Goal: Task Accomplishment & Management: Use online tool/utility

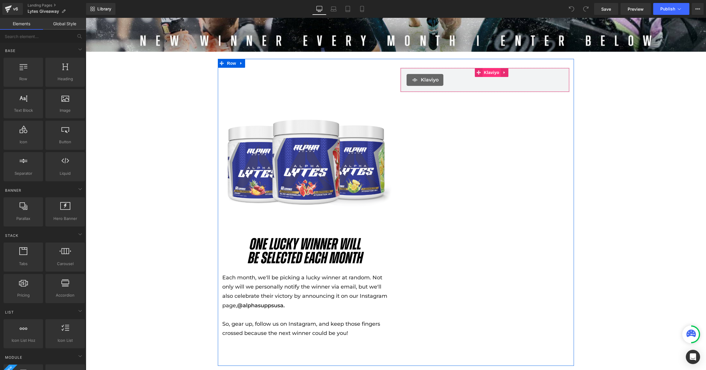
scroll to position [359, 0]
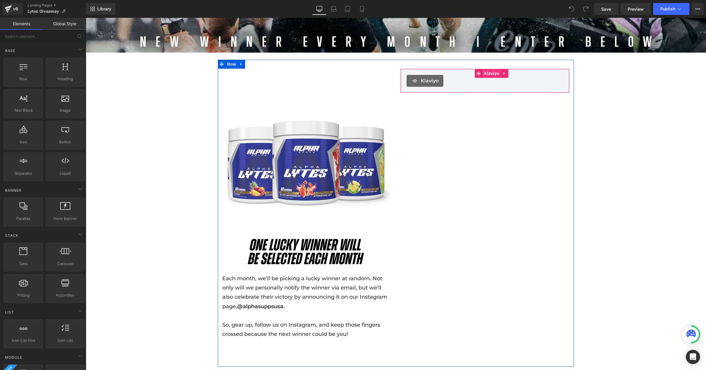
click at [487, 72] on span "Klaviyo" at bounding box center [492, 73] width 18 height 9
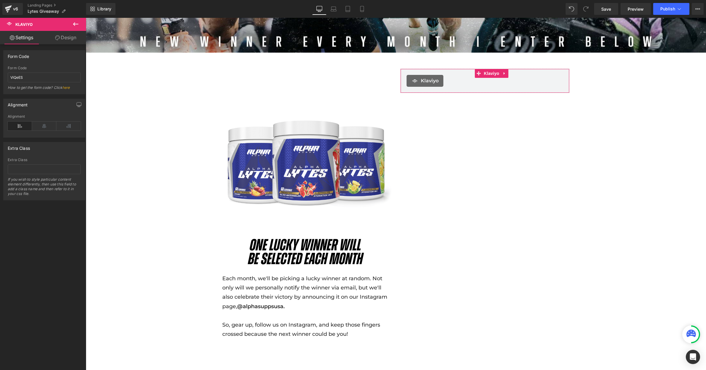
click at [60, 36] on link "Design" at bounding box center [65, 37] width 43 height 13
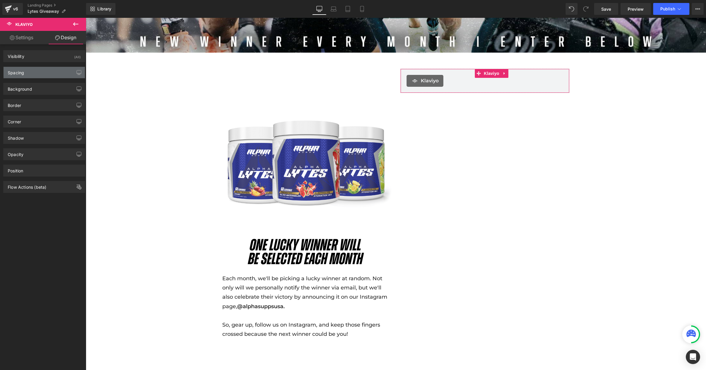
click at [38, 75] on div "Spacing" at bounding box center [44, 72] width 81 height 11
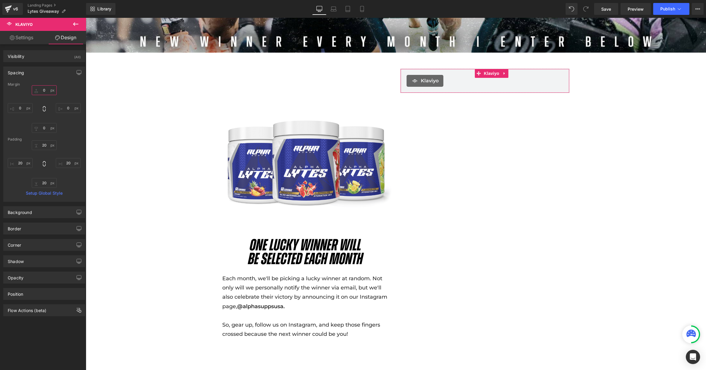
click at [36, 93] on input "0" at bounding box center [44, 90] width 25 height 10
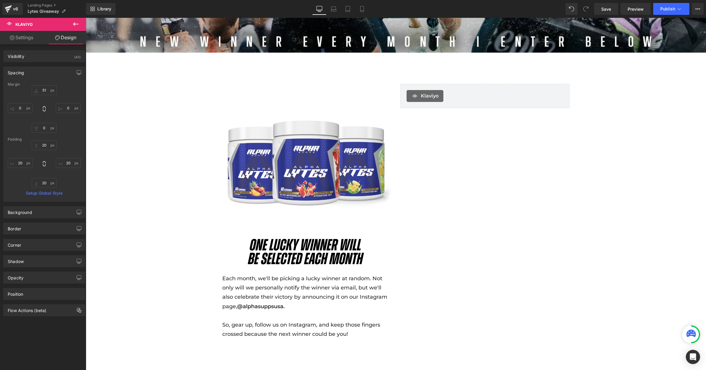
click at [608, 15] on div "Library Desktop Desktop Laptop Tablet Mobile Save Preview Publish Scheduled Vie…" at bounding box center [396, 9] width 620 height 18
click at [603, 11] on span "Save" at bounding box center [606, 9] width 10 height 6
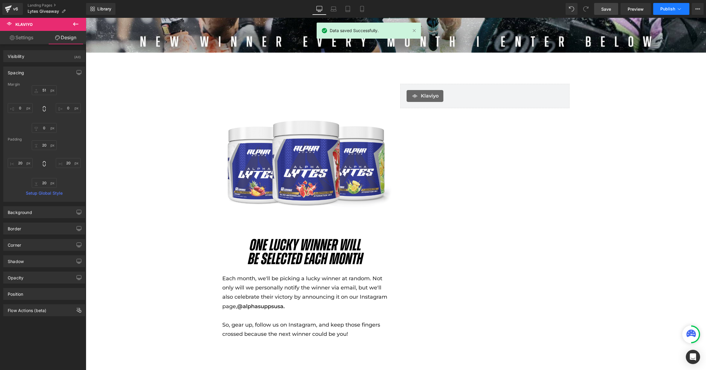
click at [663, 9] on span "Publish" at bounding box center [667, 9] width 15 height 5
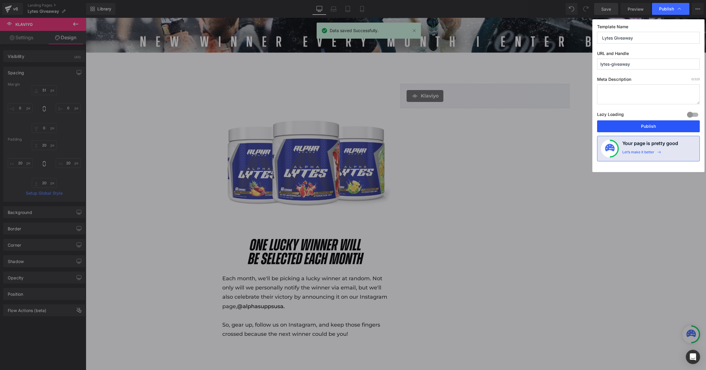
click at [640, 126] on button "Publish" at bounding box center [648, 126] width 103 height 12
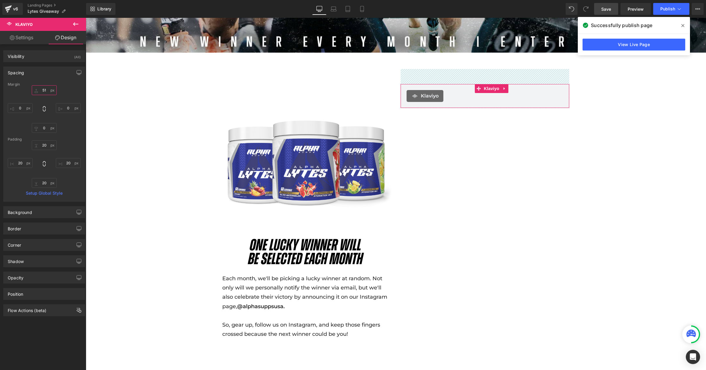
click at [46, 91] on input "51" at bounding box center [44, 90] width 25 height 10
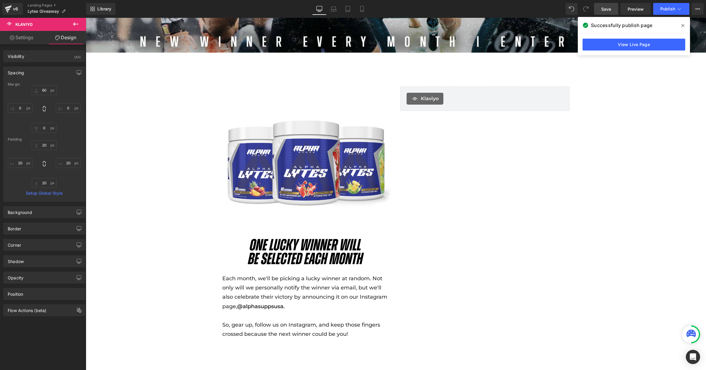
click at [612, 10] on link "Save" at bounding box center [606, 9] width 24 height 12
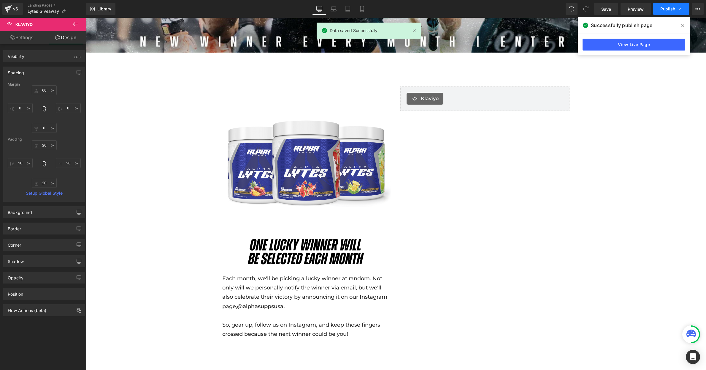
click at [665, 12] on button "Publish" at bounding box center [671, 9] width 36 height 12
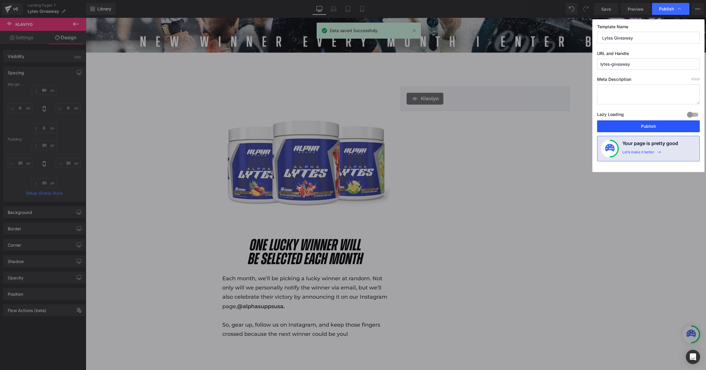
click at [622, 127] on button "Publish" at bounding box center [648, 126] width 103 height 12
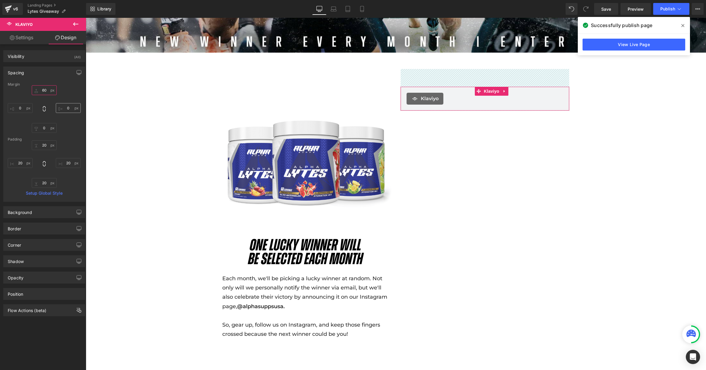
click at [47, 91] on input "60" at bounding box center [44, 90] width 25 height 10
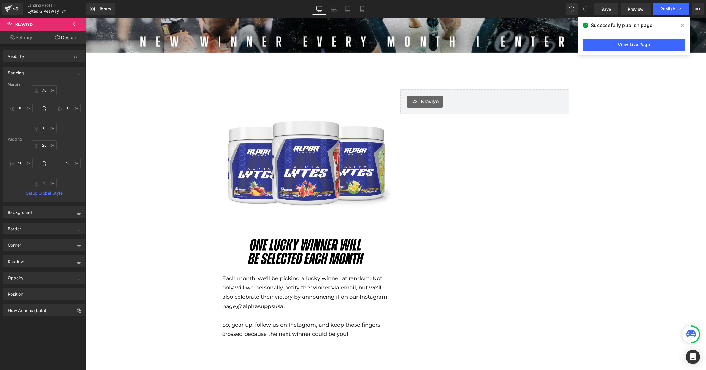
click at [603, 17] on div "Successfully publish page" at bounding box center [634, 25] width 112 height 17
click at [603, 13] on link "Save" at bounding box center [606, 9] width 24 height 12
click at [676, 10] on button "Publish" at bounding box center [671, 9] width 36 height 12
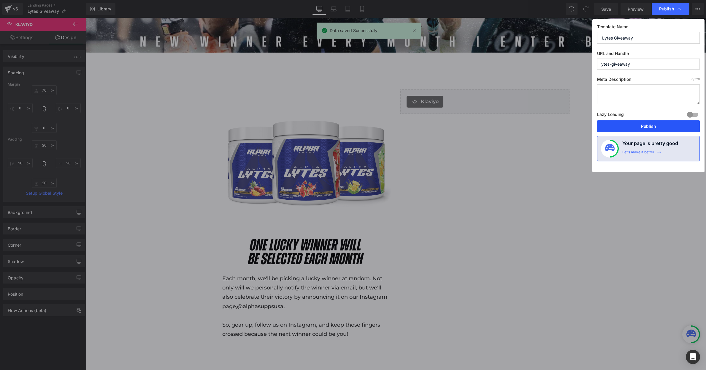
click at [637, 129] on button "Publish" at bounding box center [648, 126] width 103 height 12
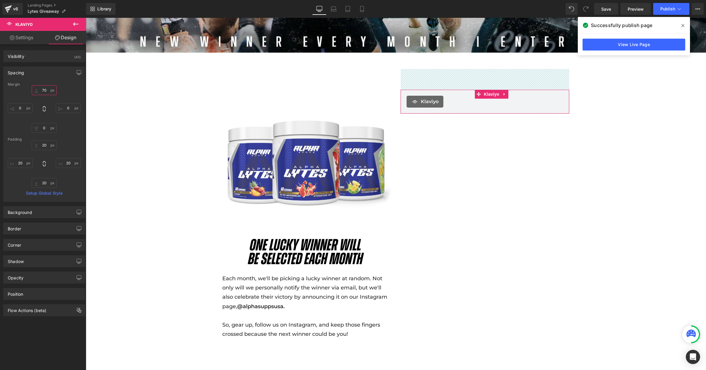
click at [45, 92] on input "70" at bounding box center [44, 90] width 25 height 10
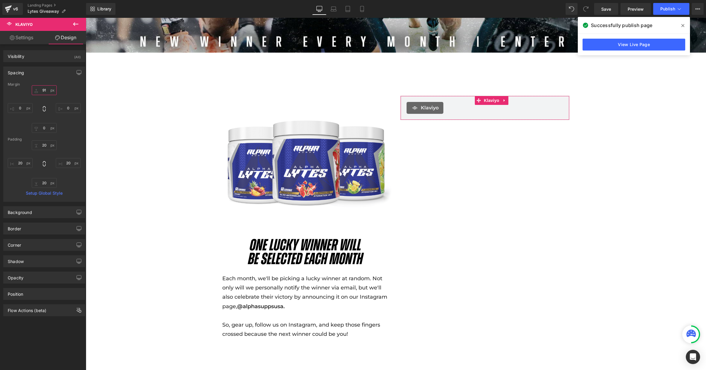
type input "90"
click at [602, 8] on span "Save" at bounding box center [606, 9] width 10 height 6
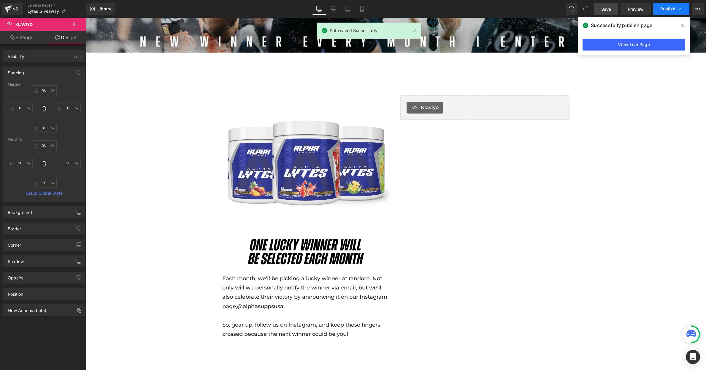
click at [671, 10] on span "Publish" at bounding box center [667, 9] width 15 height 5
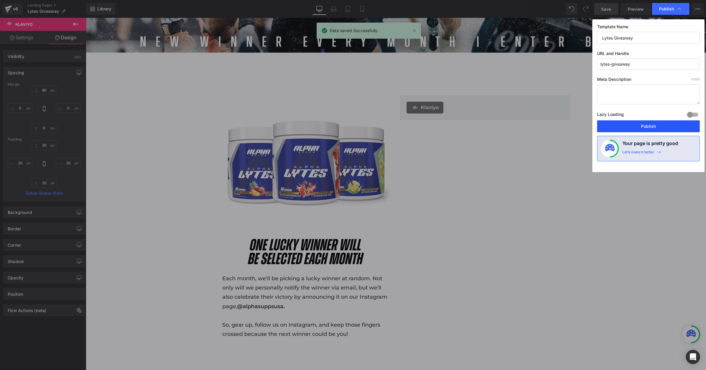
click at [635, 126] on button "Publish" at bounding box center [648, 126] width 103 height 12
